Goal: Find specific page/section: Find specific page/section

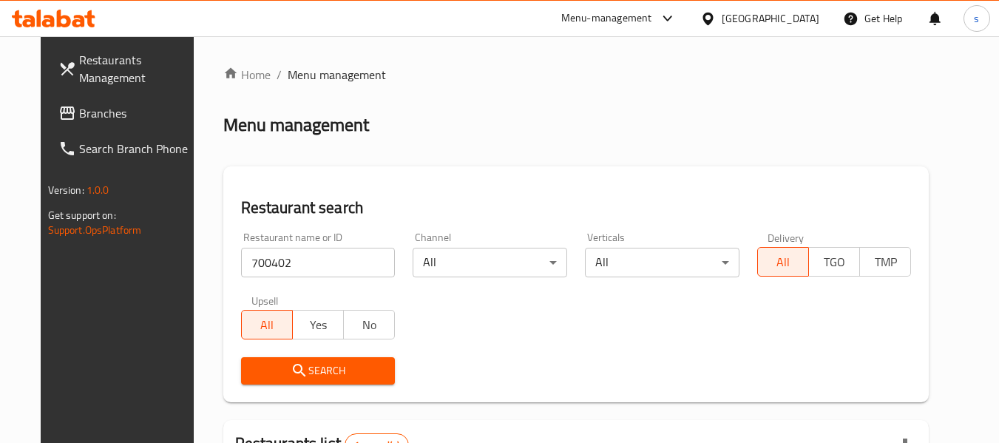
click at [798, 23] on div "Oman" at bounding box center [771, 18] width 98 height 16
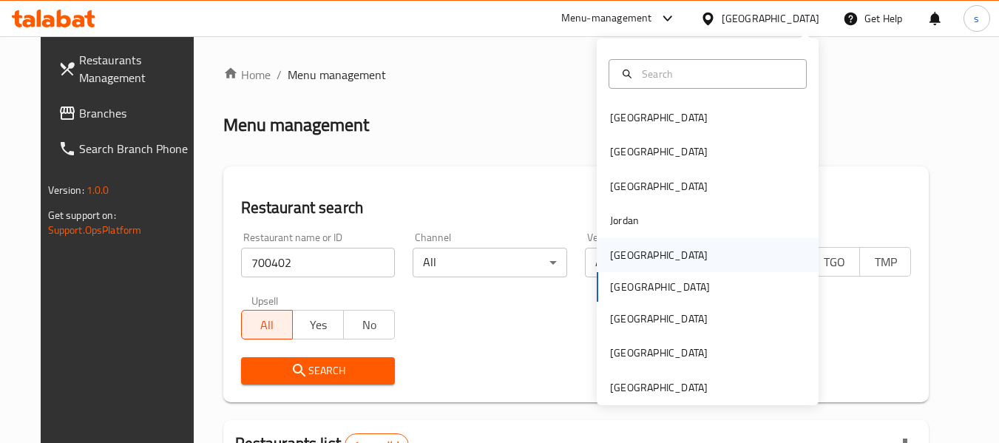
click at [630, 254] on div "Kuwait" at bounding box center [658, 255] width 121 height 34
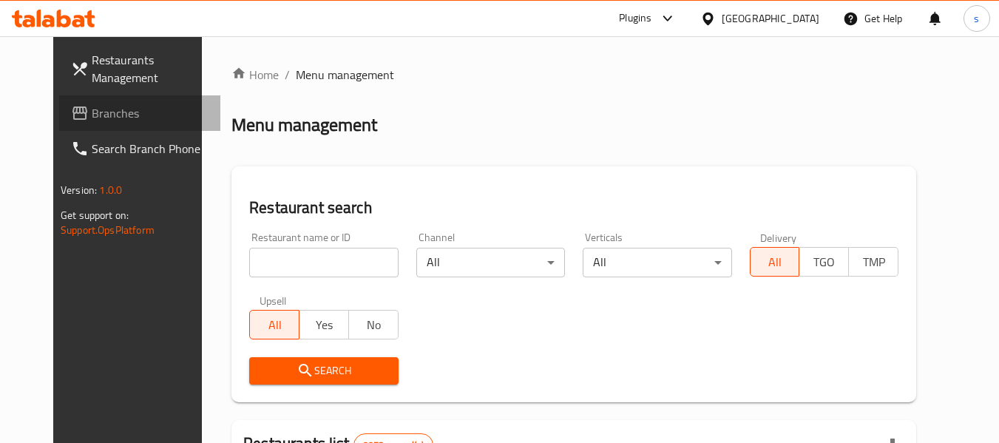
click at [92, 114] on span "Branches" at bounding box center [150, 113] width 117 height 18
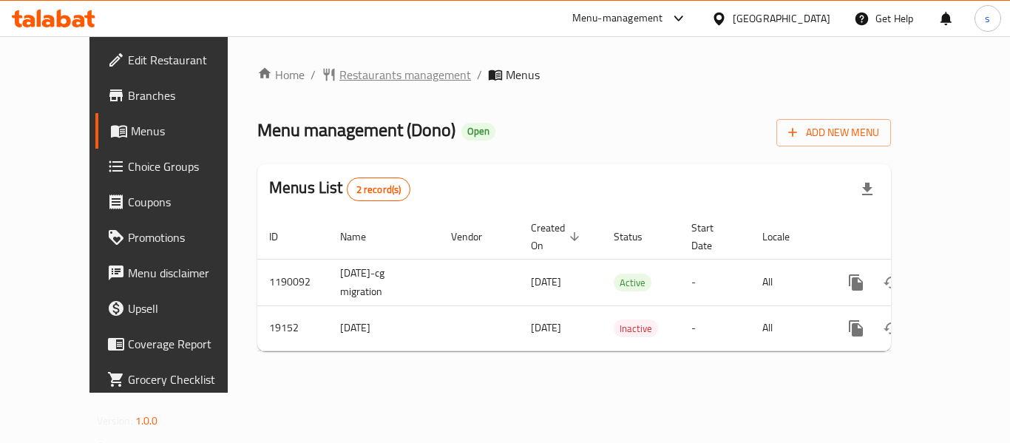
click at [341, 81] on span "Restaurants management" at bounding box center [405, 75] width 132 height 18
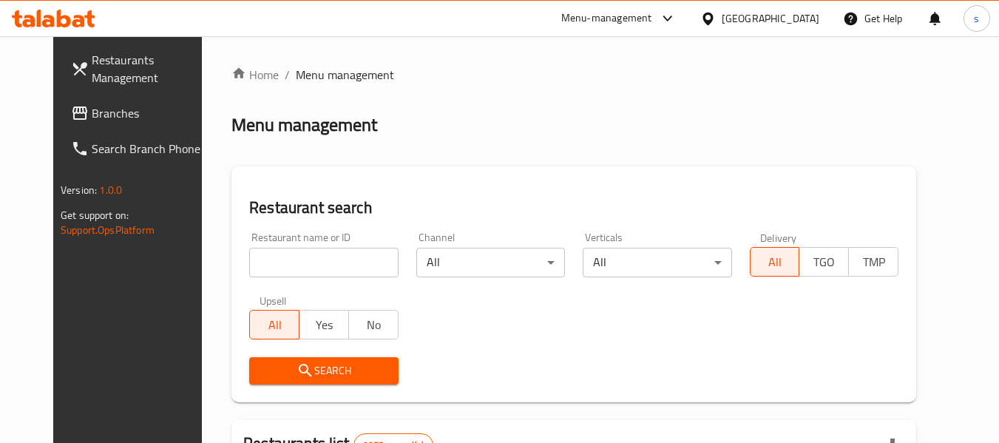
click at [310, 267] on input "search" at bounding box center [323, 263] width 149 height 30
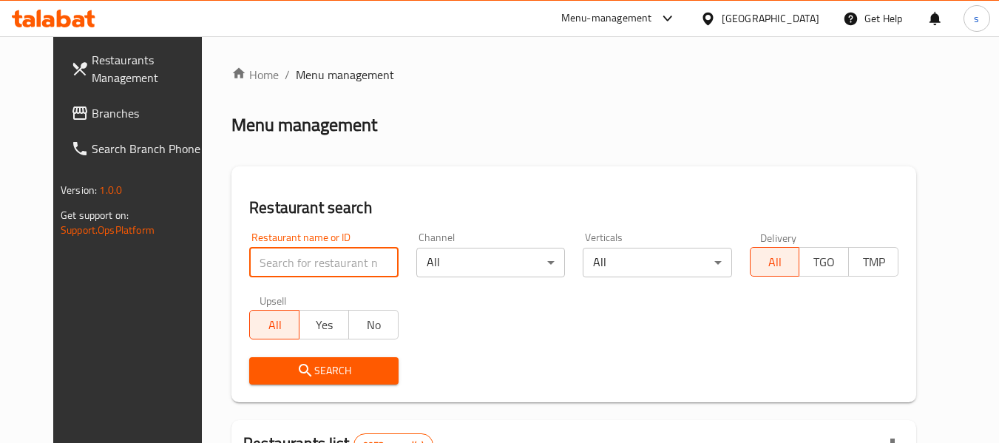
paste input "10275"
type input "10275"
click button "Search" at bounding box center [323, 370] width 149 height 27
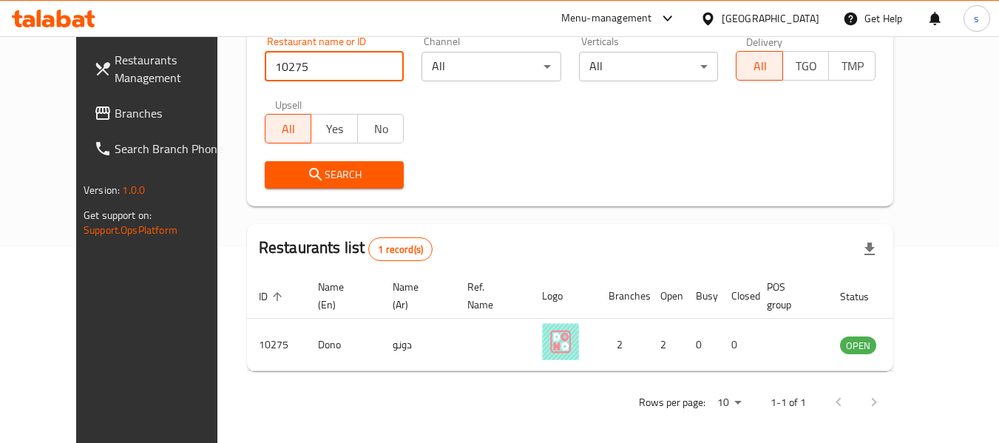
scroll to position [204, 0]
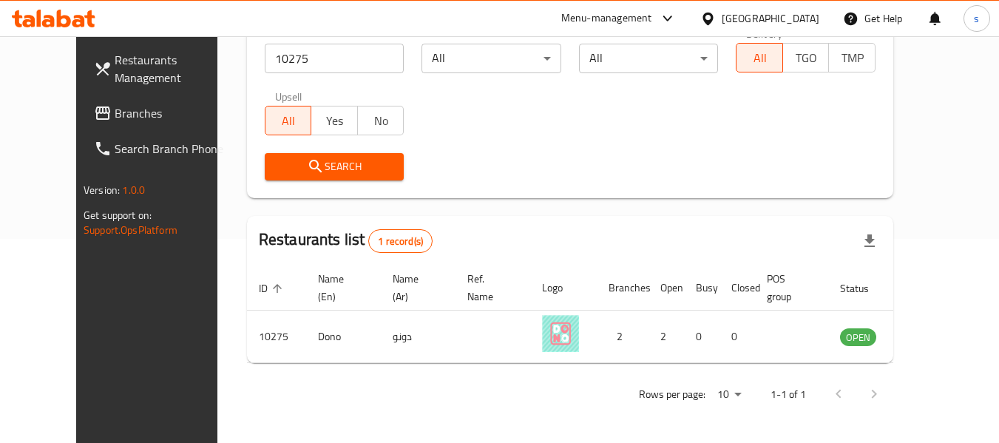
click at [790, 23] on div "[GEOGRAPHIC_DATA]" at bounding box center [771, 18] width 98 height 16
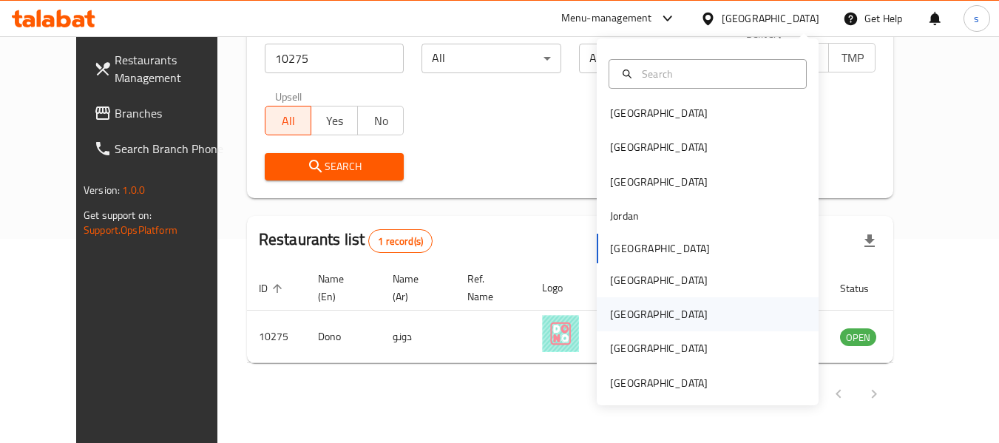
scroll to position [8, 0]
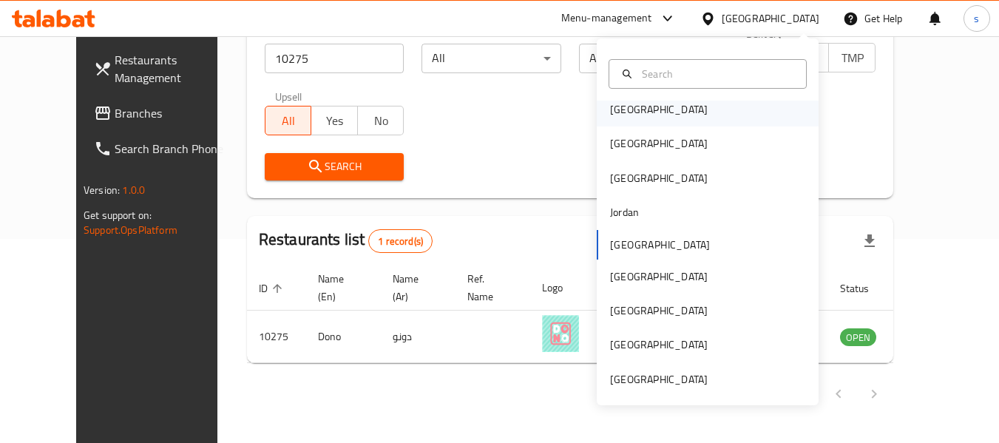
click at [649, 114] on div "[GEOGRAPHIC_DATA]" at bounding box center [708, 109] width 222 height 34
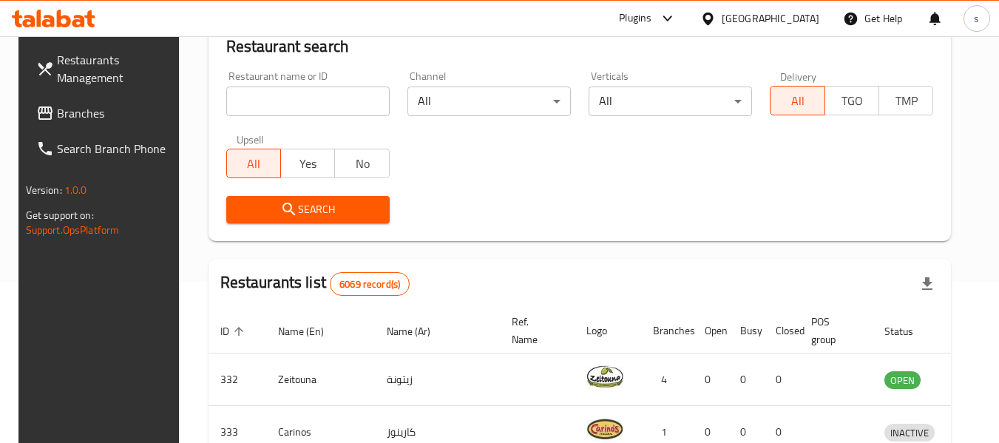
scroll to position [204, 0]
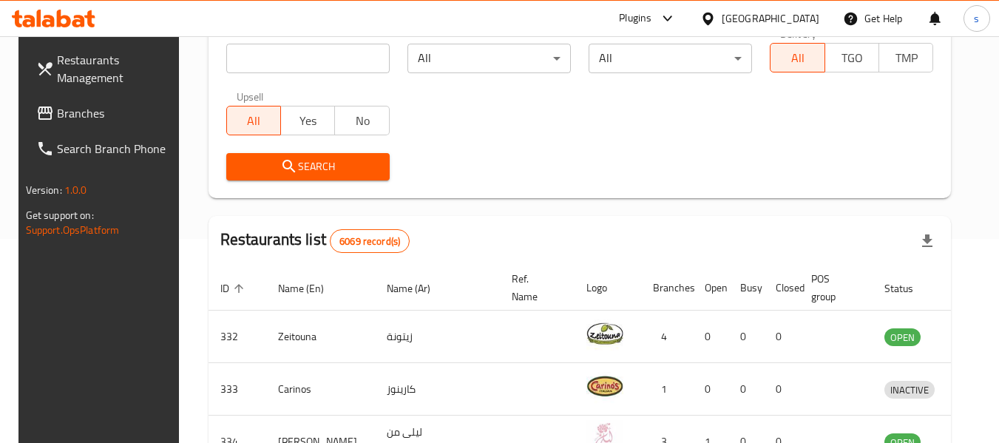
click at [70, 118] on span "Branches" at bounding box center [115, 113] width 117 height 18
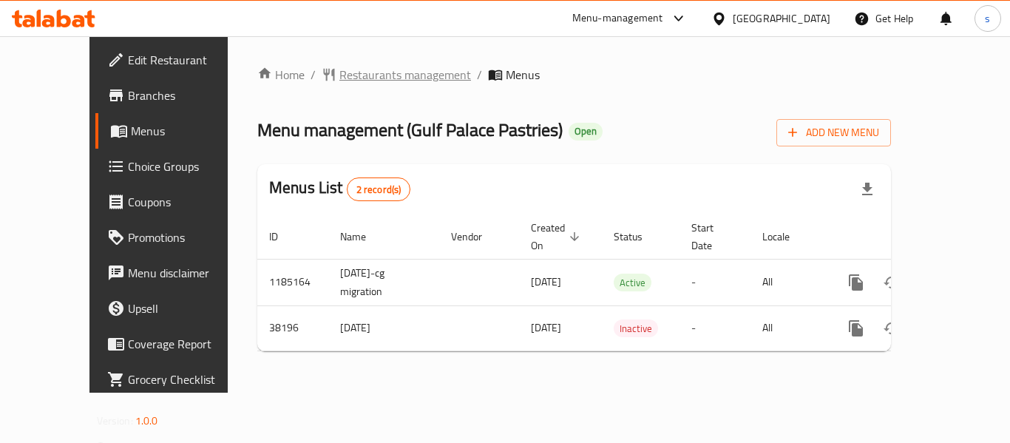
click at [381, 75] on span "Restaurants management" at bounding box center [405, 75] width 132 height 18
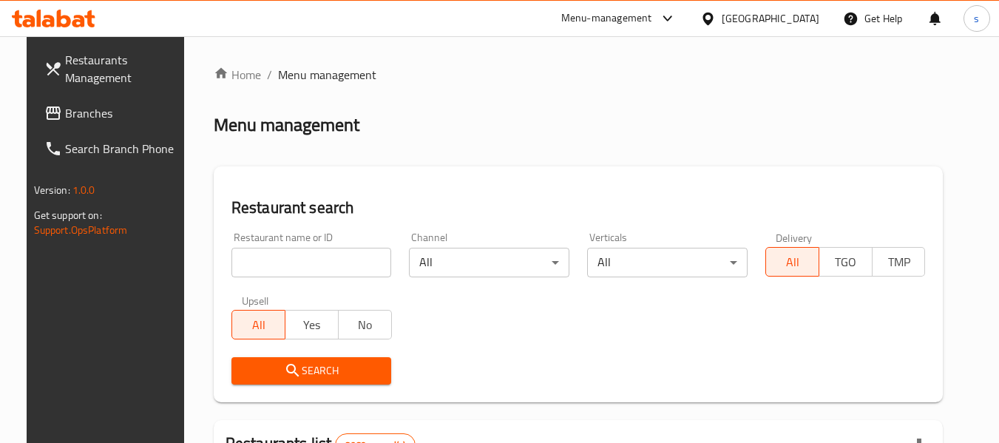
click at [282, 271] on input "search" at bounding box center [311, 263] width 160 height 30
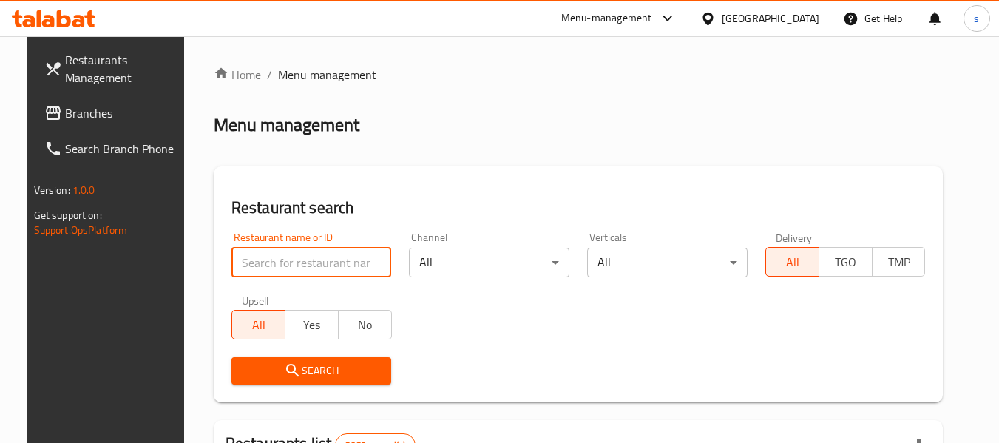
paste input "19894"
type input "19894"
click button "Search" at bounding box center [311, 370] width 160 height 27
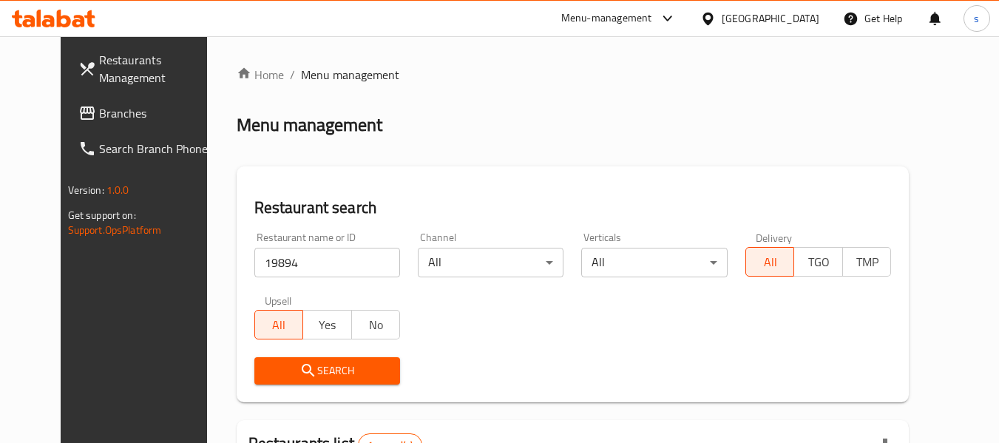
drag, startPoint x: 799, startPoint y: 24, endPoint x: 779, endPoint y: 33, distance: 22.2
click at [799, 24] on div "[GEOGRAPHIC_DATA]" at bounding box center [771, 18] width 98 height 16
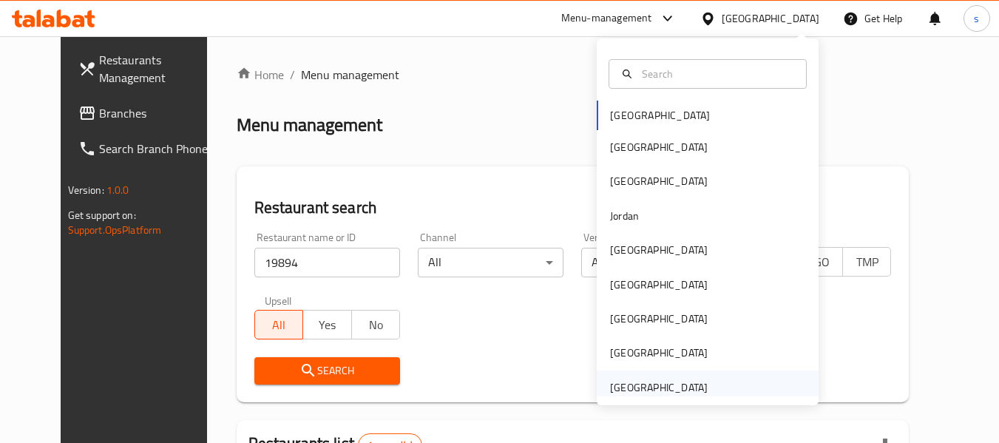
click at [637, 387] on div "[GEOGRAPHIC_DATA]" at bounding box center [659, 387] width 98 height 16
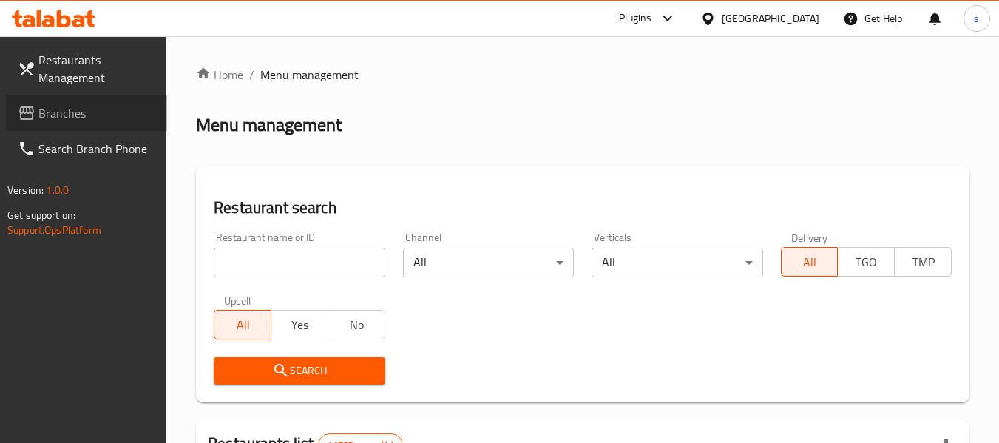
click at [84, 109] on span "Branches" at bounding box center [96, 113] width 117 height 18
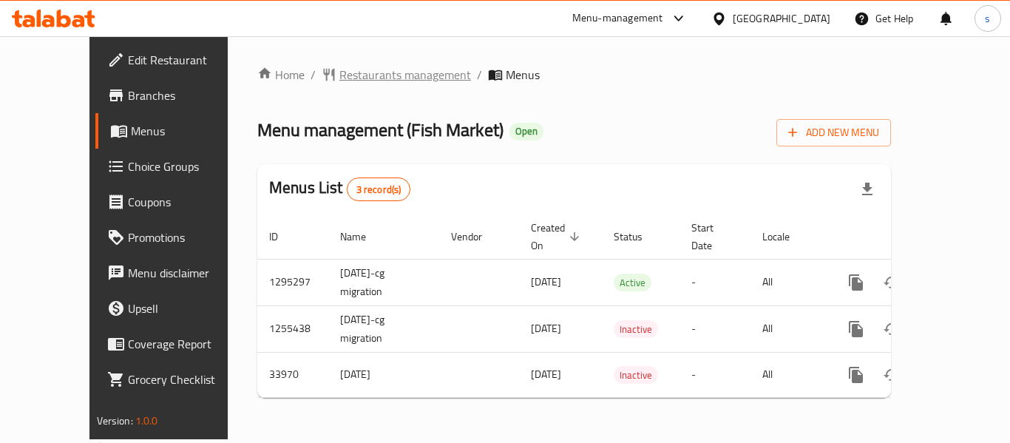
click at [339, 72] on span "Restaurants management" at bounding box center [405, 75] width 132 height 18
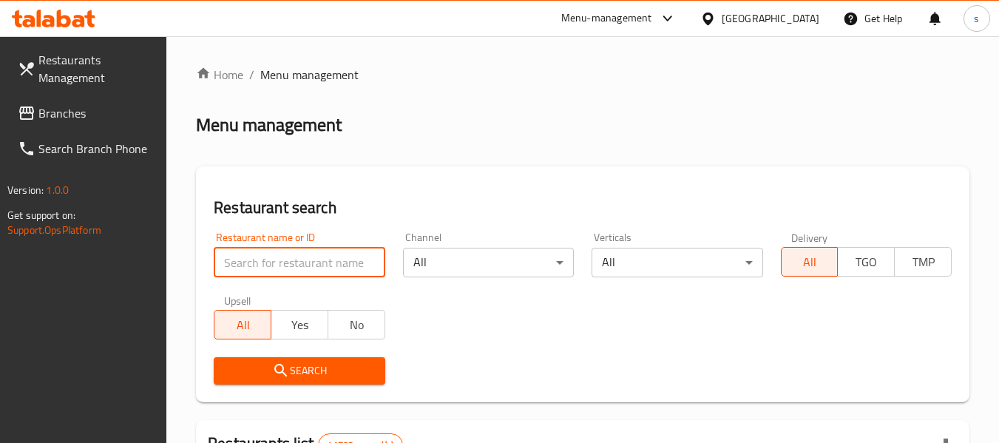
click at [262, 264] on input "search" at bounding box center [299, 263] width 171 height 30
paste input "17506"
type input "17506"
click button "Search" at bounding box center [299, 370] width 171 height 27
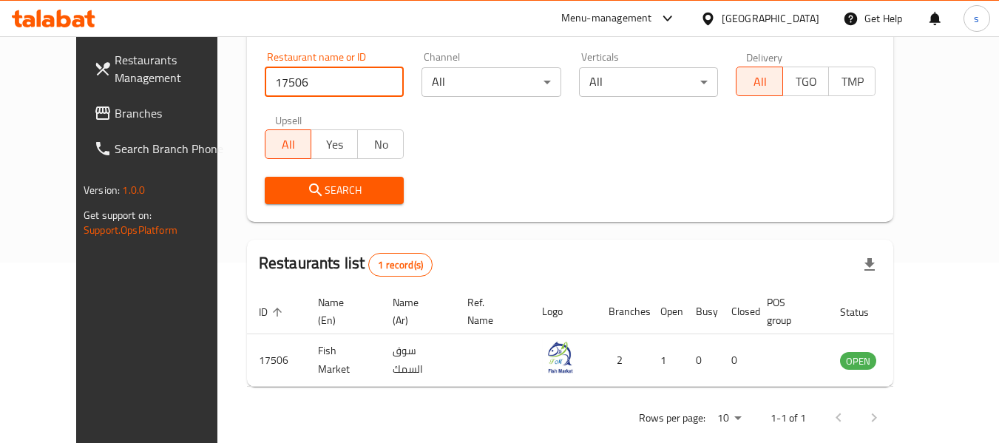
scroll to position [204, 0]
